Goal: Find specific page/section: Find specific page/section

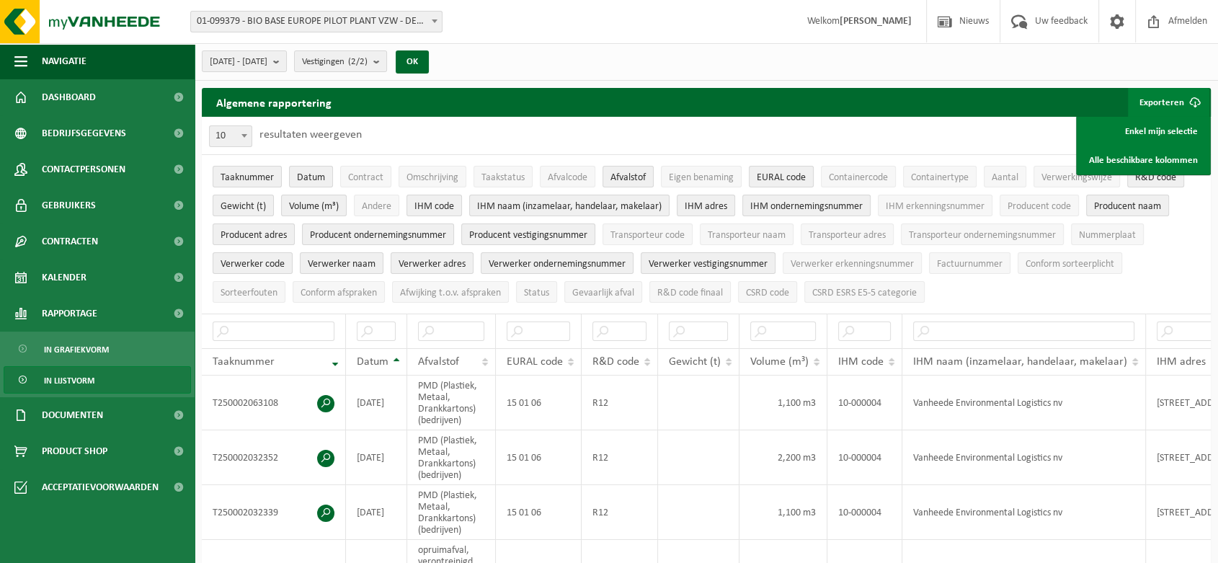
scroll to position [0, 24]
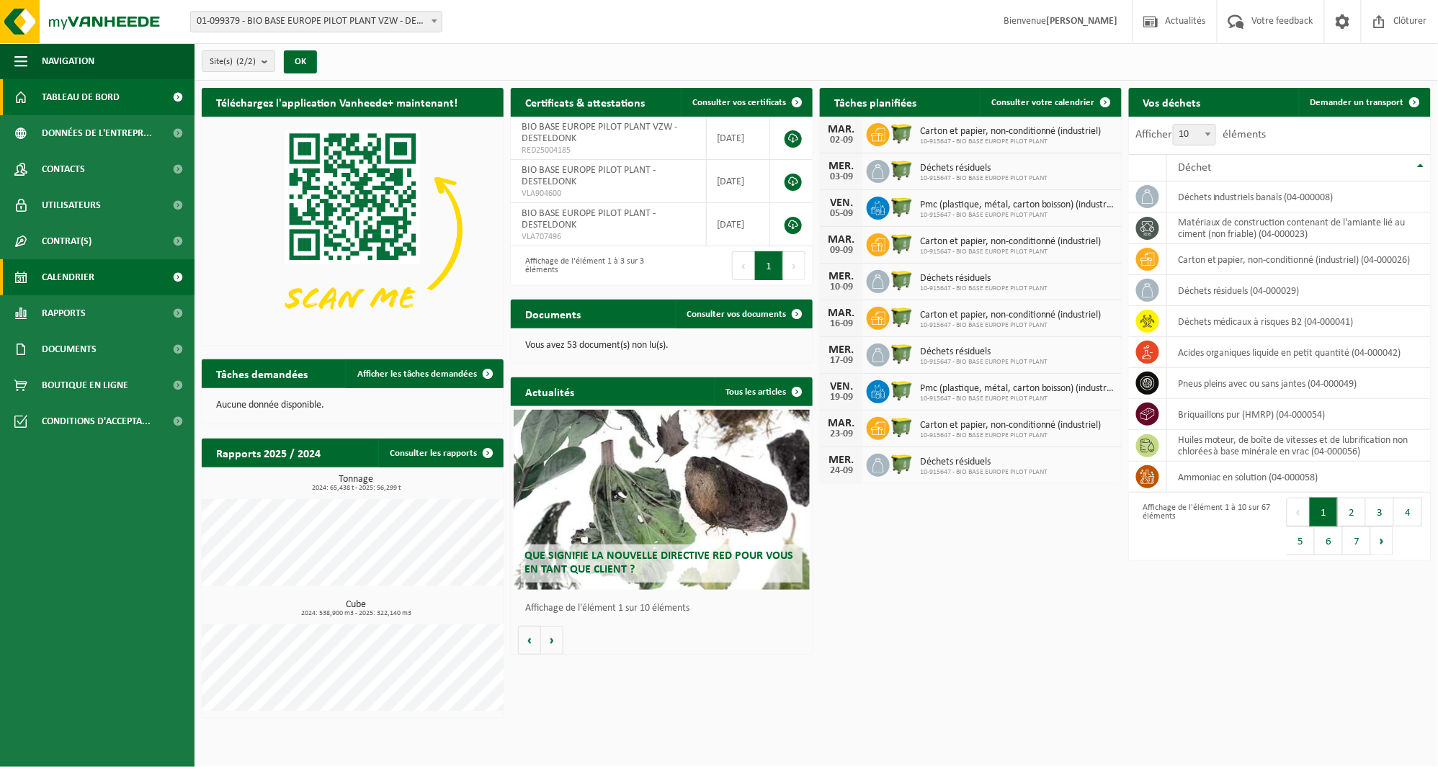
click at [143, 282] on link "Calendrier" at bounding box center [97, 277] width 195 height 36
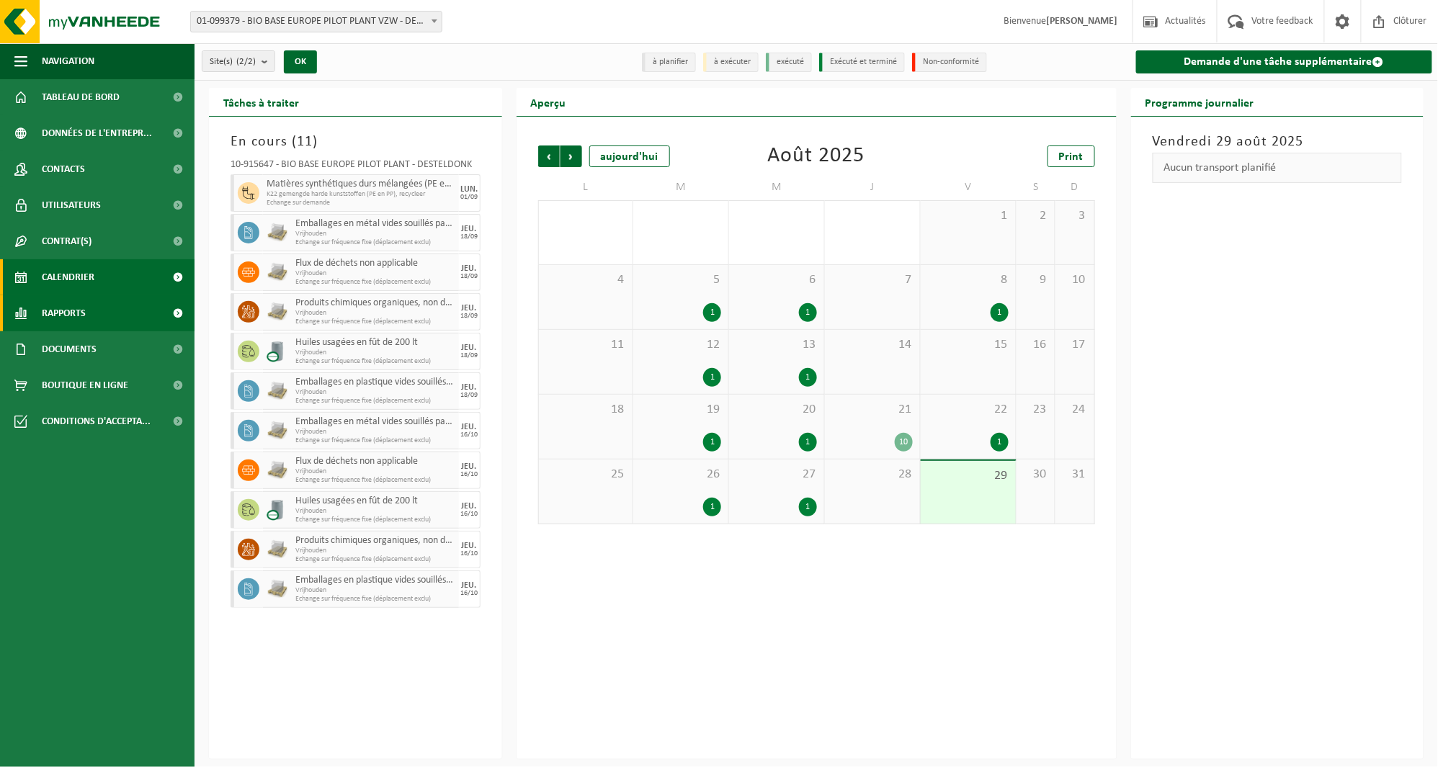
click at [104, 304] on link "Rapports" at bounding box center [97, 313] width 195 height 36
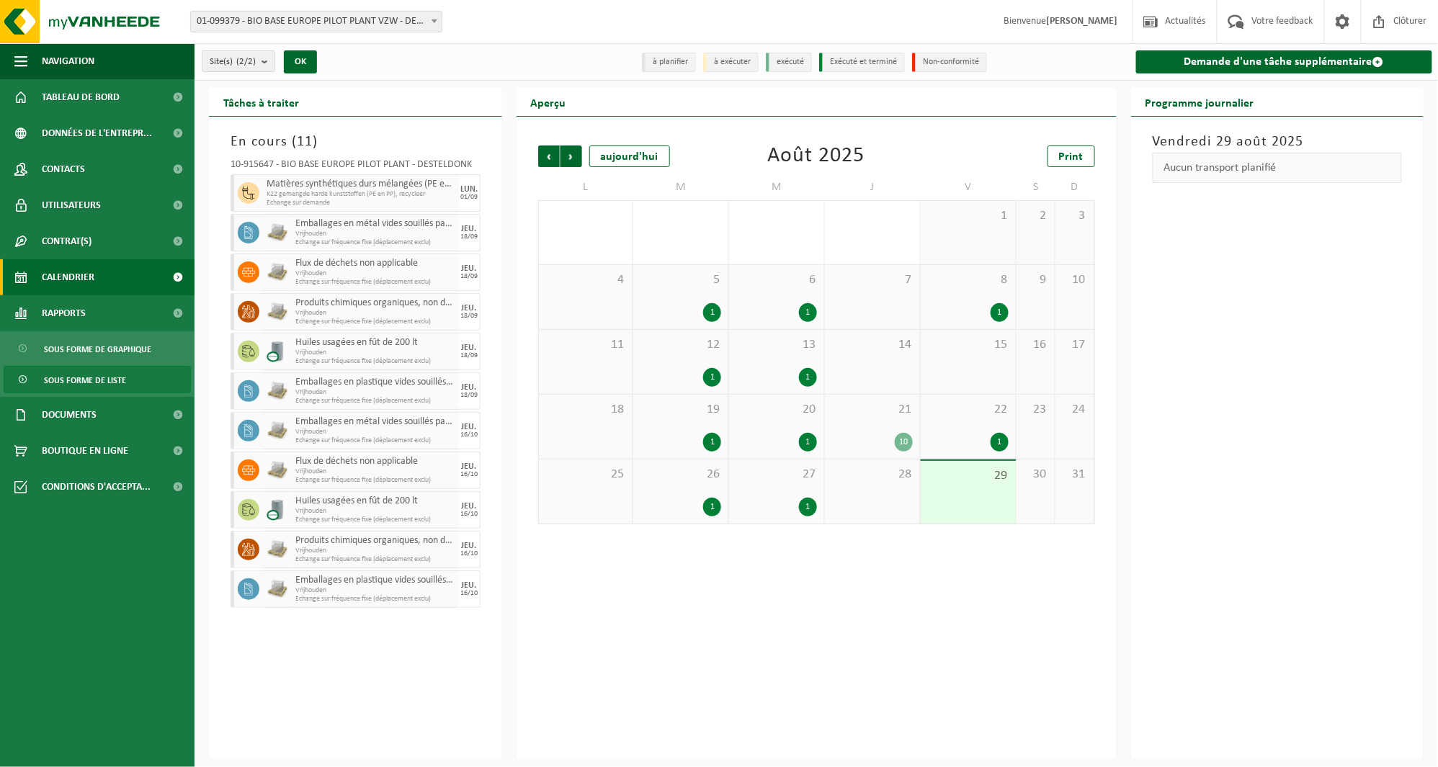
click at [96, 373] on span "Sous forme de liste" at bounding box center [85, 380] width 82 height 27
